Goal: Task Accomplishment & Management: Manage account settings

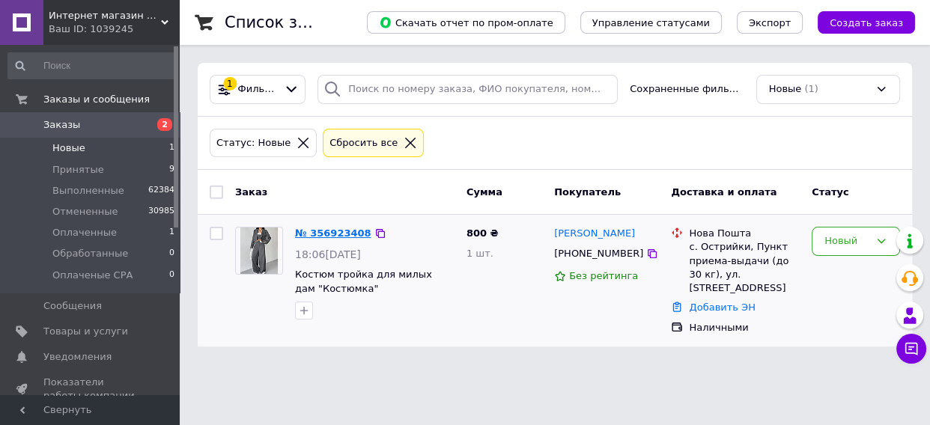
click at [326, 231] on link "№ 356923408" at bounding box center [333, 233] width 76 height 11
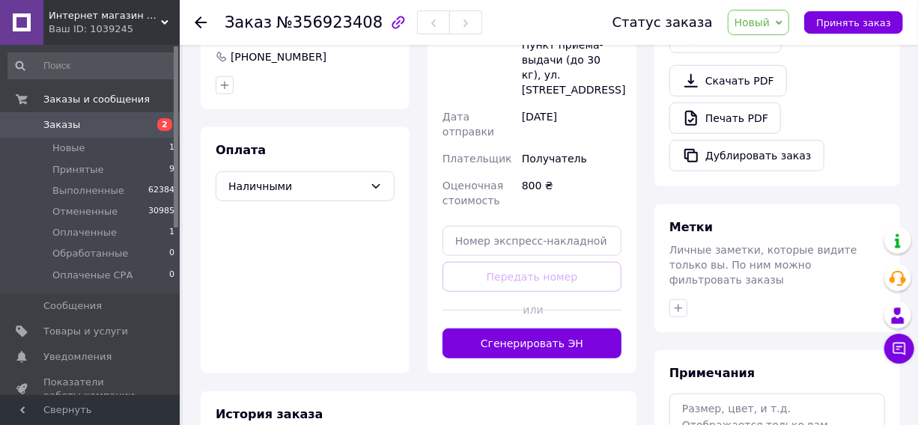
scroll to position [544, 0]
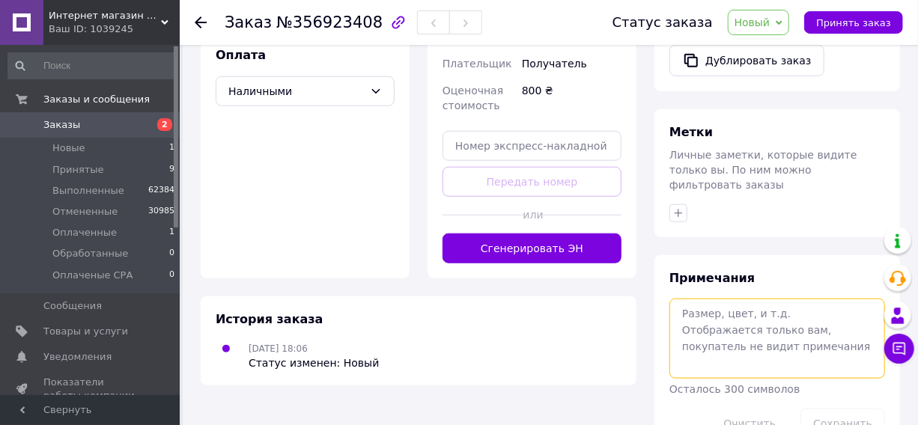
click at [748, 312] on textarea at bounding box center [777, 338] width 216 height 79
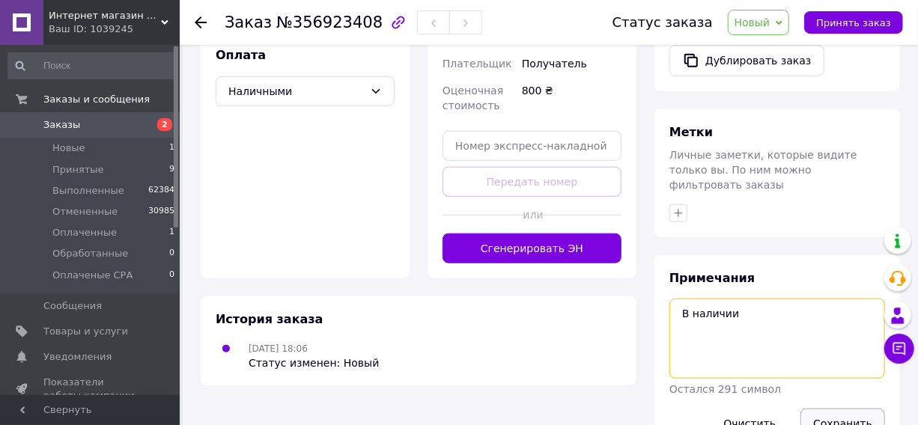
type textarea "В наличии"
click at [842, 409] on button "Сохранить" at bounding box center [842, 424] width 85 height 30
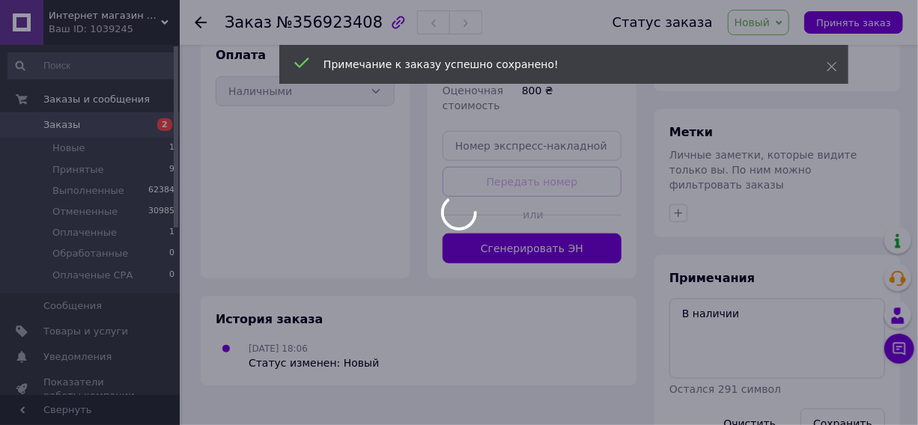
scroll to position [532, 0]
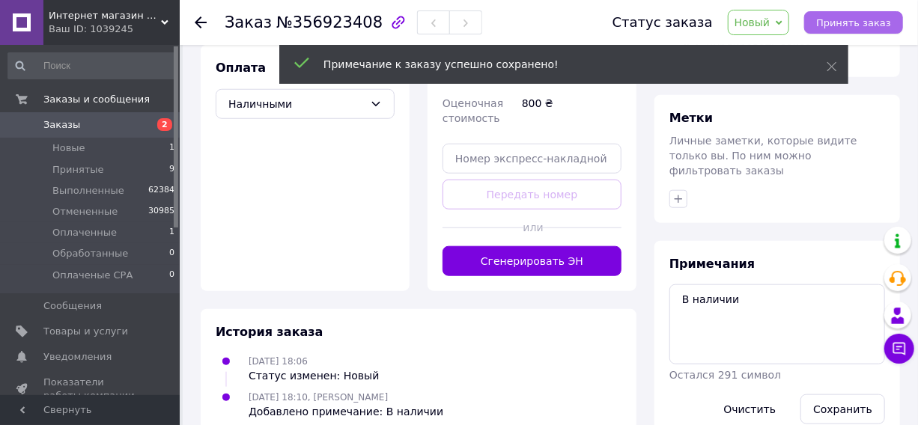
click at [848, 17] on span "Принять заказ" at bounding box center [853, 22] width 75 height 11
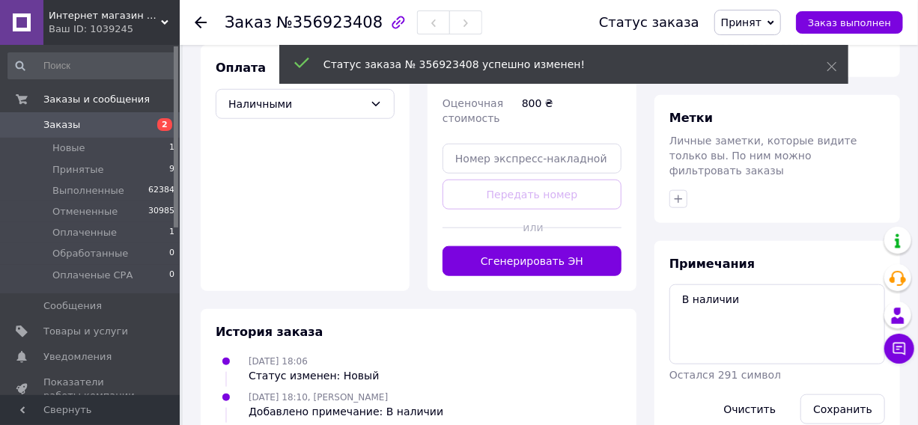
click at [196, 22] on use at bounding box center [201, 22] width 12 height 12
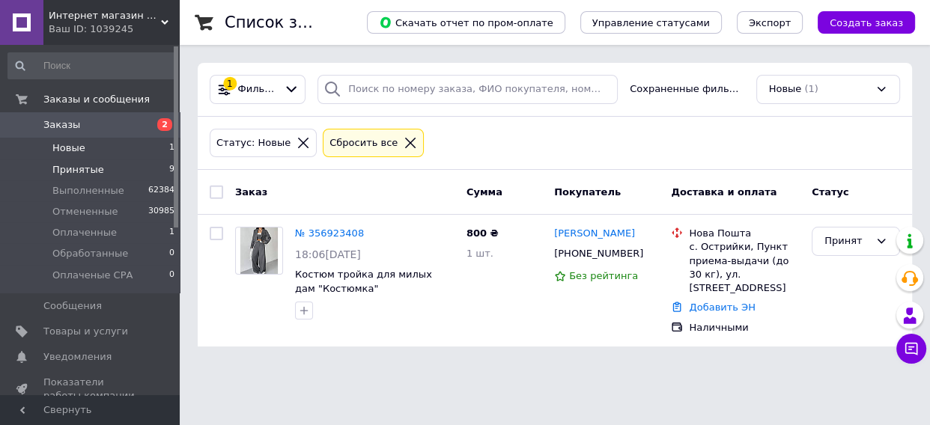
click at [76, 165] on span "Принятые" at bounding box center [78, 169] width 52 height 13
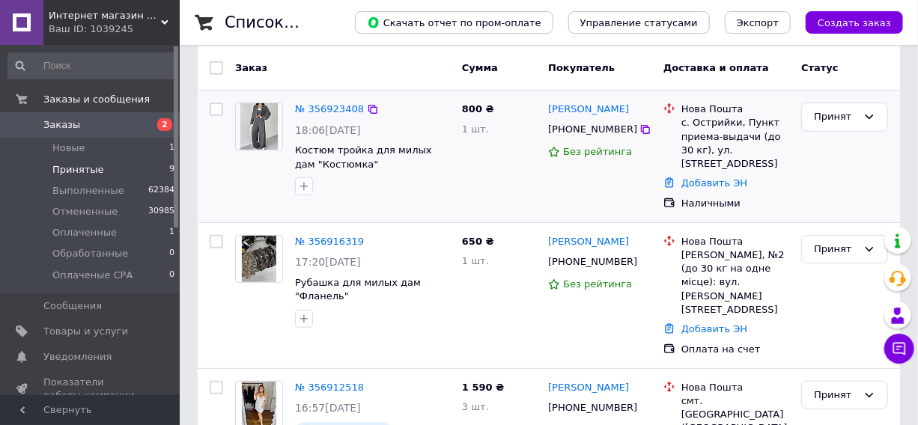
scroll to position [136, 0]
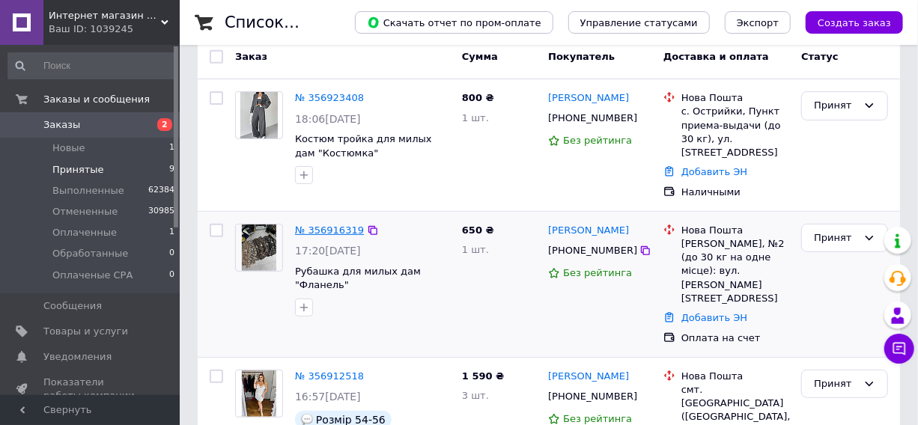
click at [318, 225] on link "№ 356916319" at bounding box center [329, 230] width 69 height 11
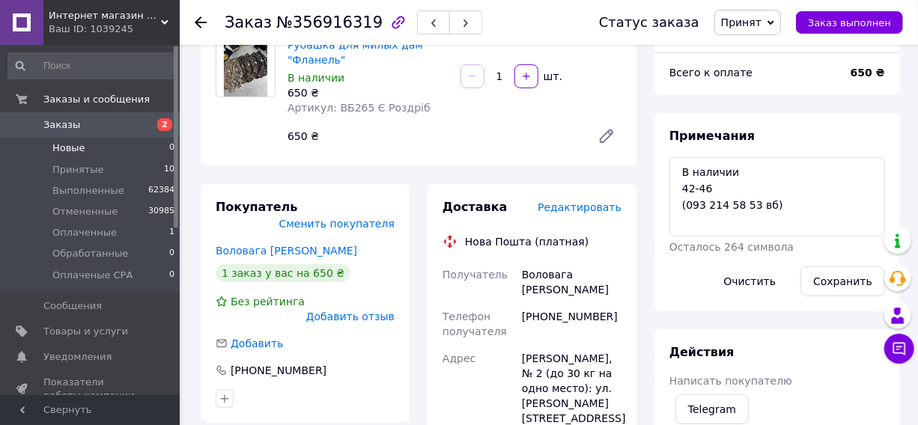
click at [60, 148] on span "Новые" at bounding box center [68, 148] width 33 height 13
